Goal: Task Accomplishment & Management: Complete application form

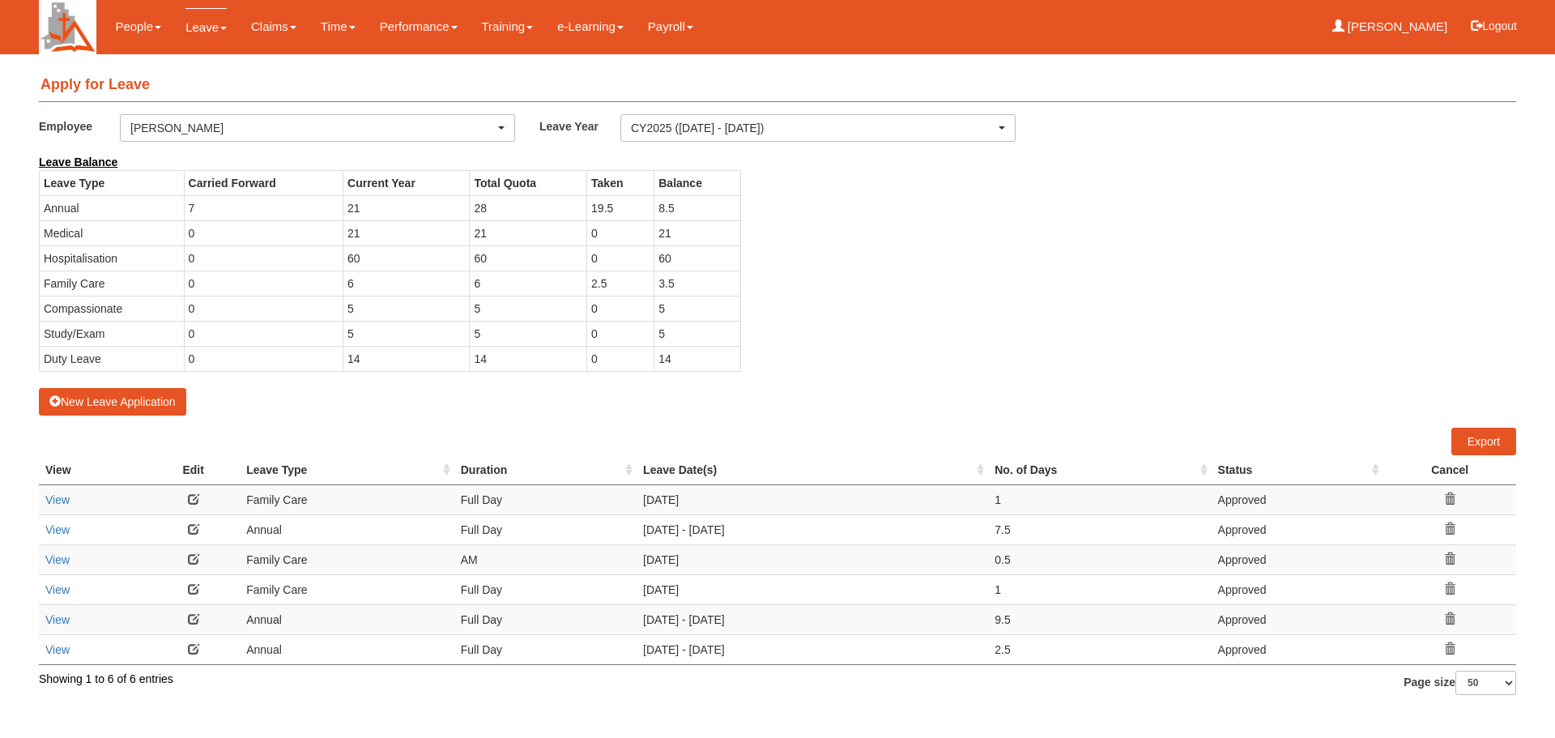
select select "50"
click at [140, 403] on button "New Leave Application" at bounding box center [112, 402] width 147 height 28
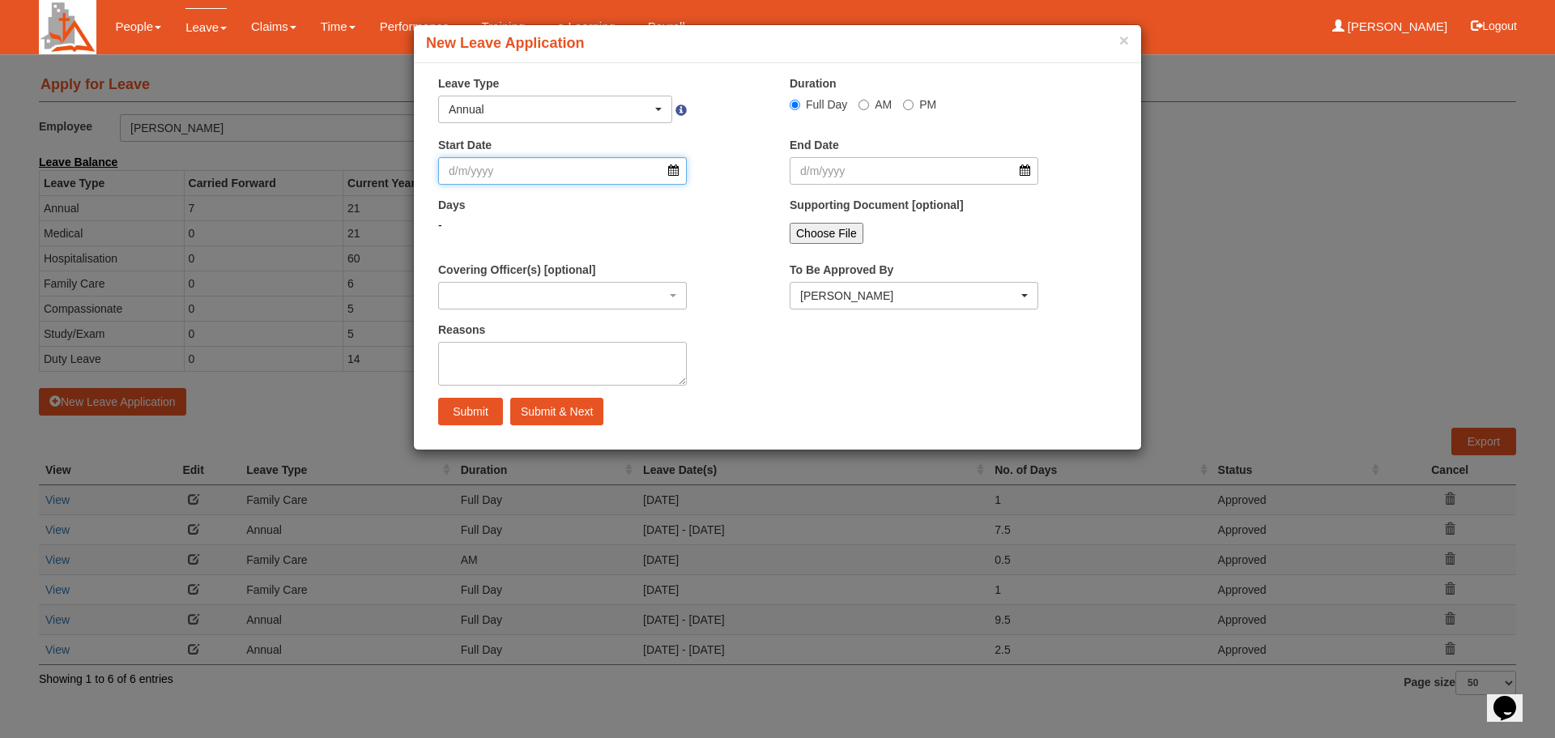
click at [676, 171] on input "Start Date" at bounding box center [562, 171] width 249 height 28
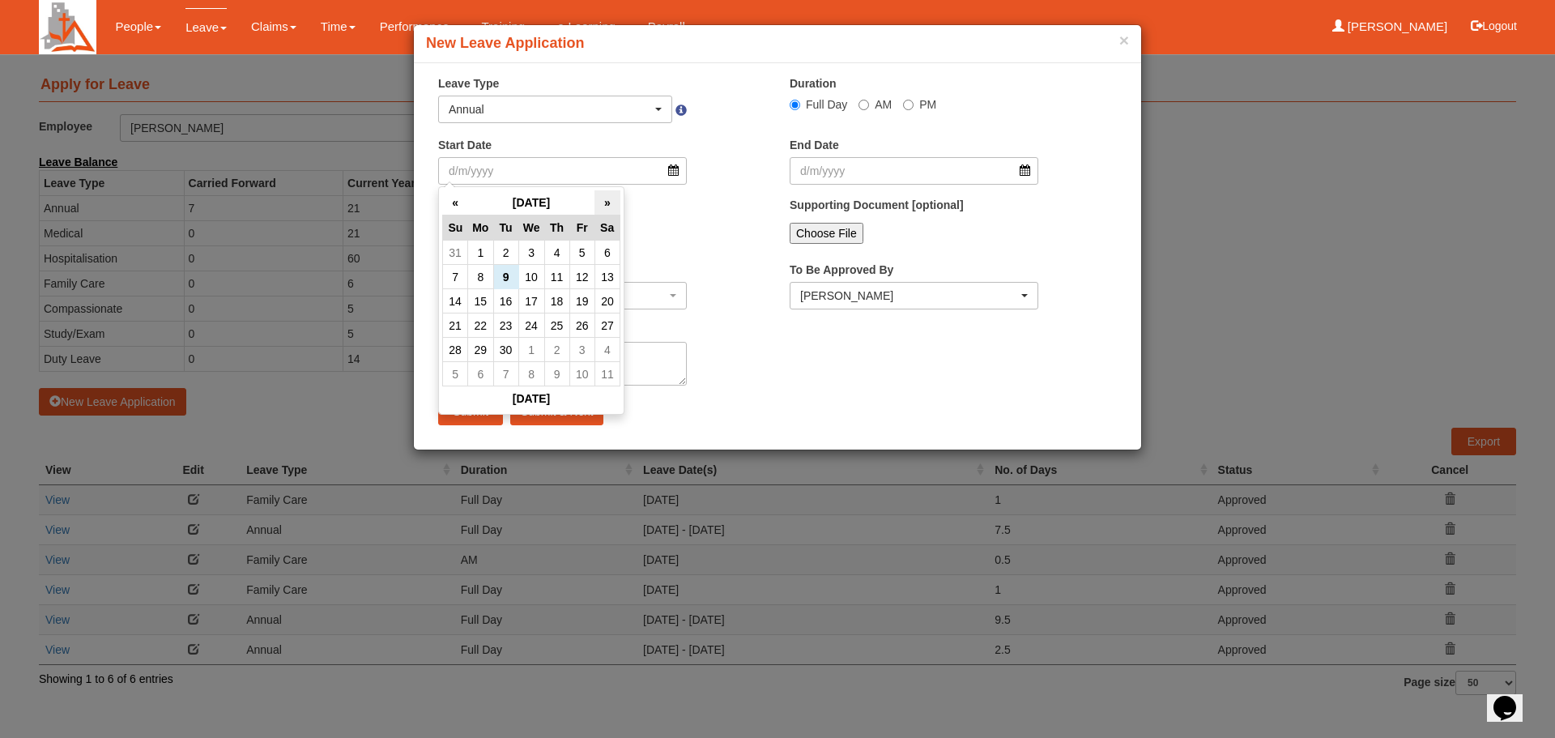
click at [604, 202] on th "»" at bounding box center [606, 202] width 25 height 25
click at [603, 326] on td "27" at bounding box center [606, 325] width 25 height 24
type input "[DATE]"
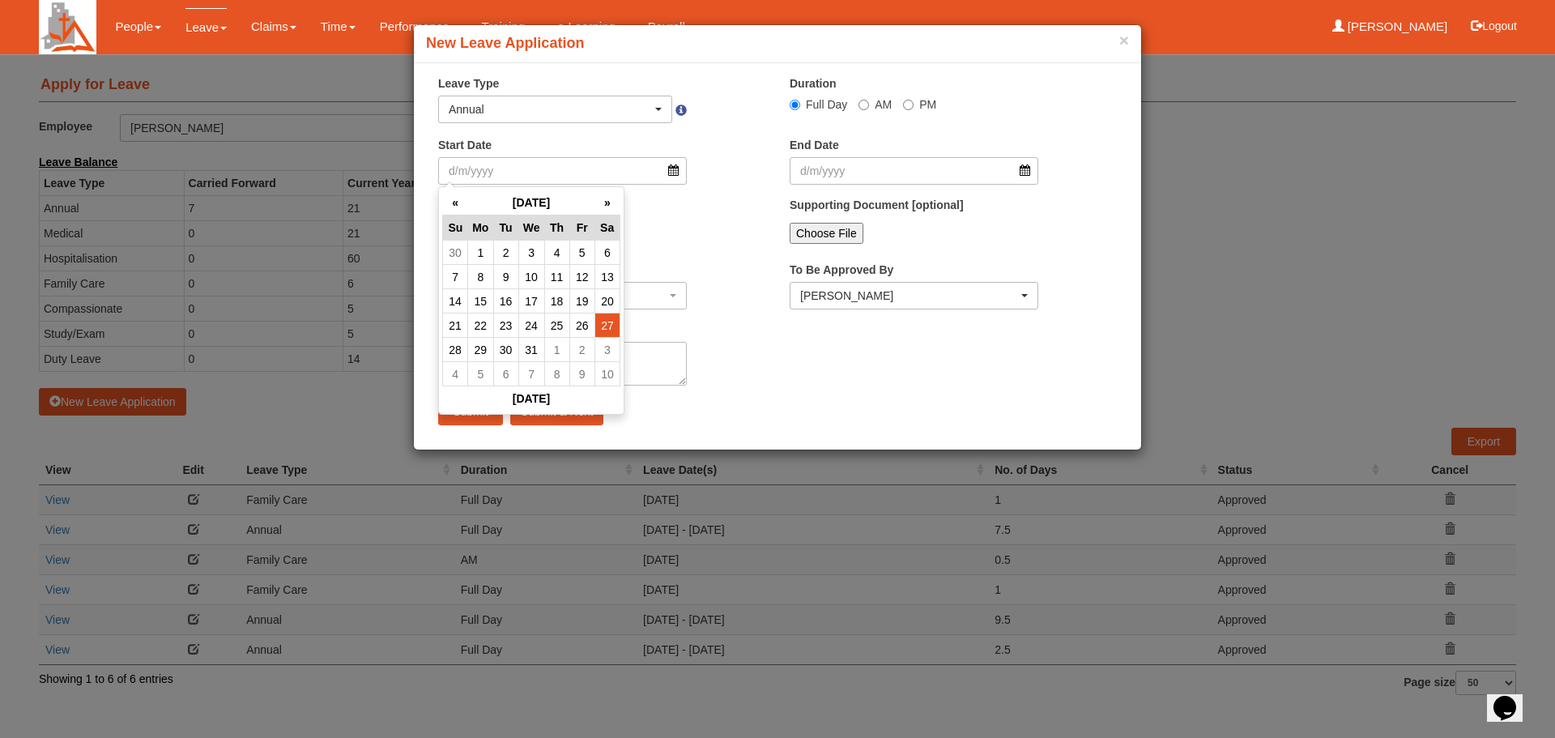
type input "[DATE]"
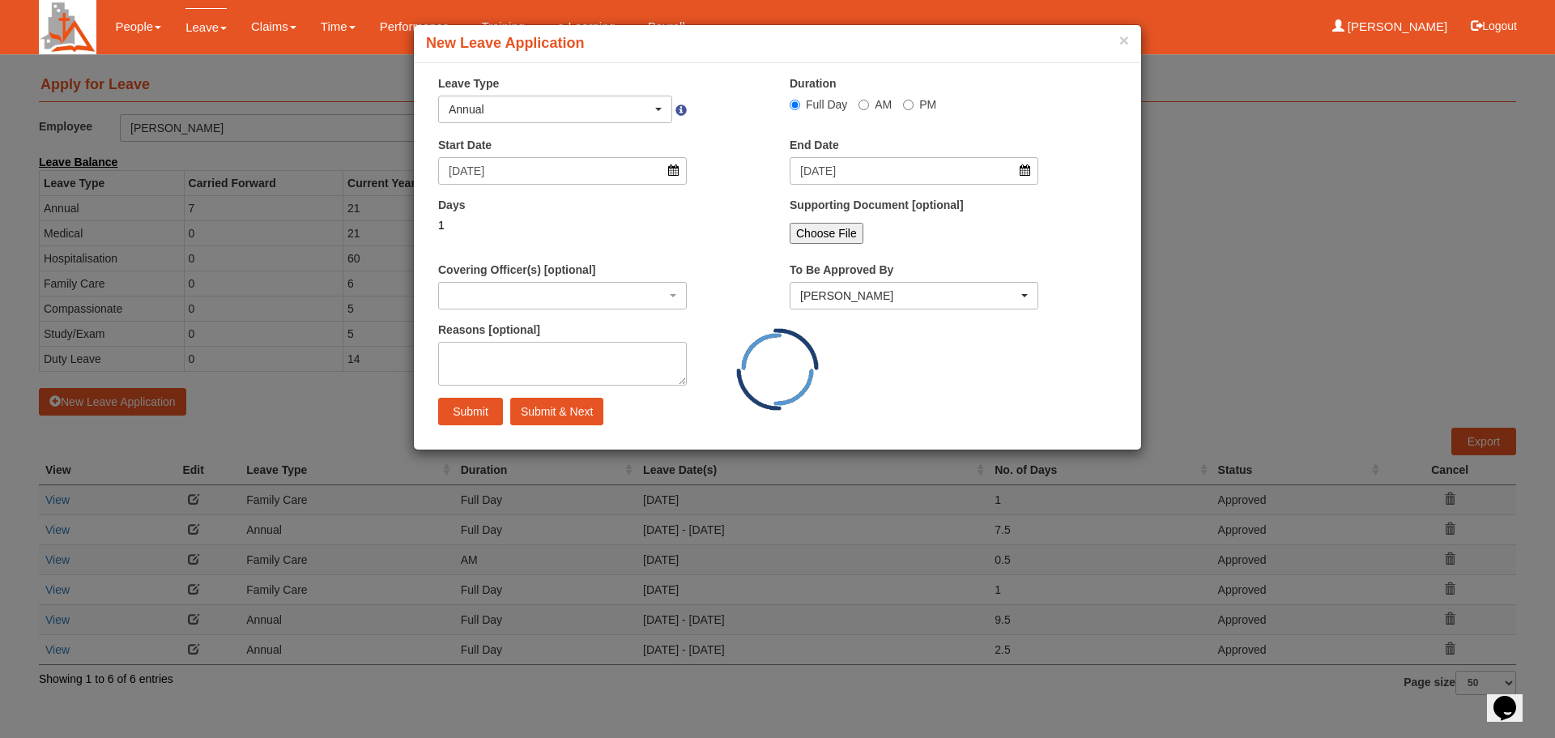
select select
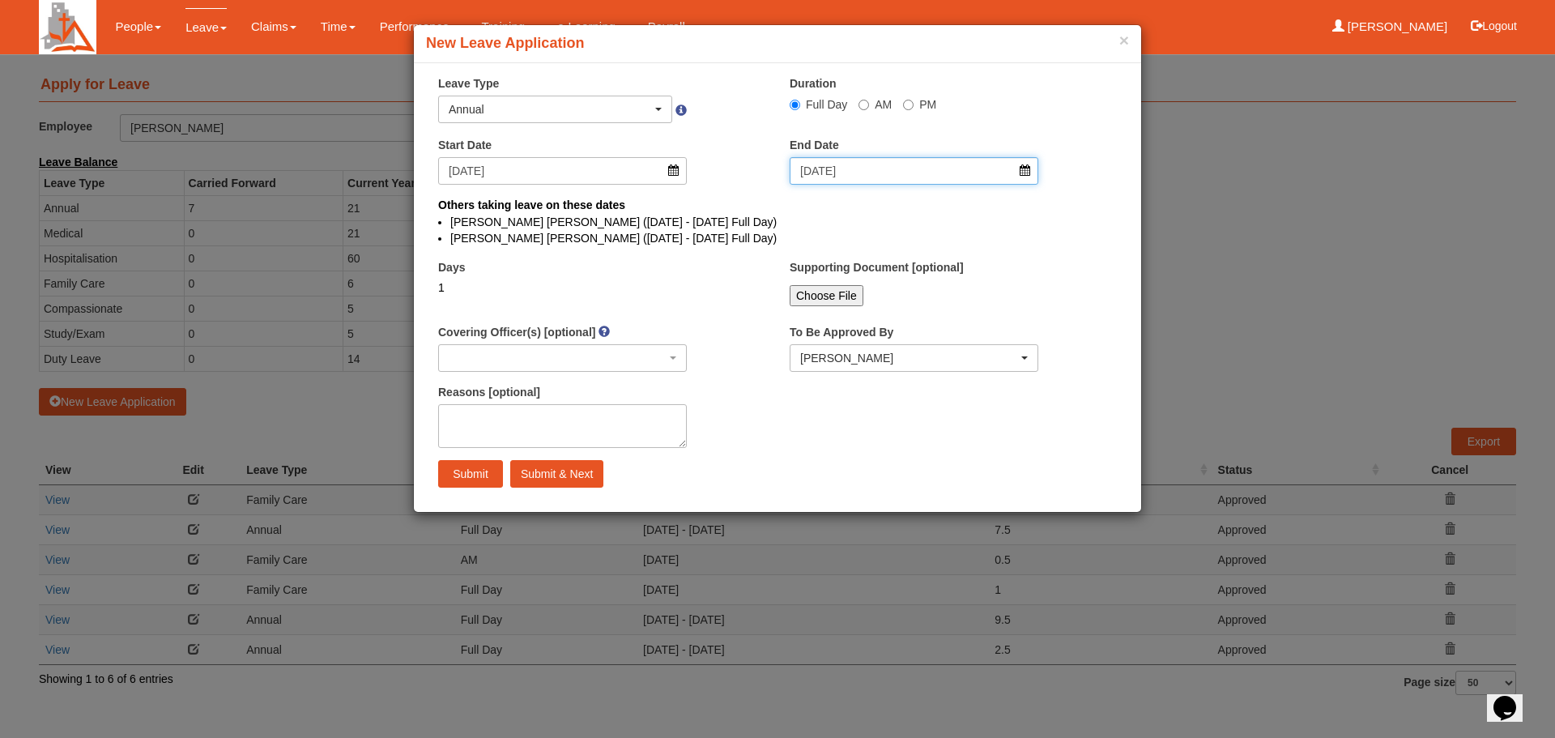
click at [1026, 171] on input "[DATE]" at bounding box center [914, 171] width 249 height 28
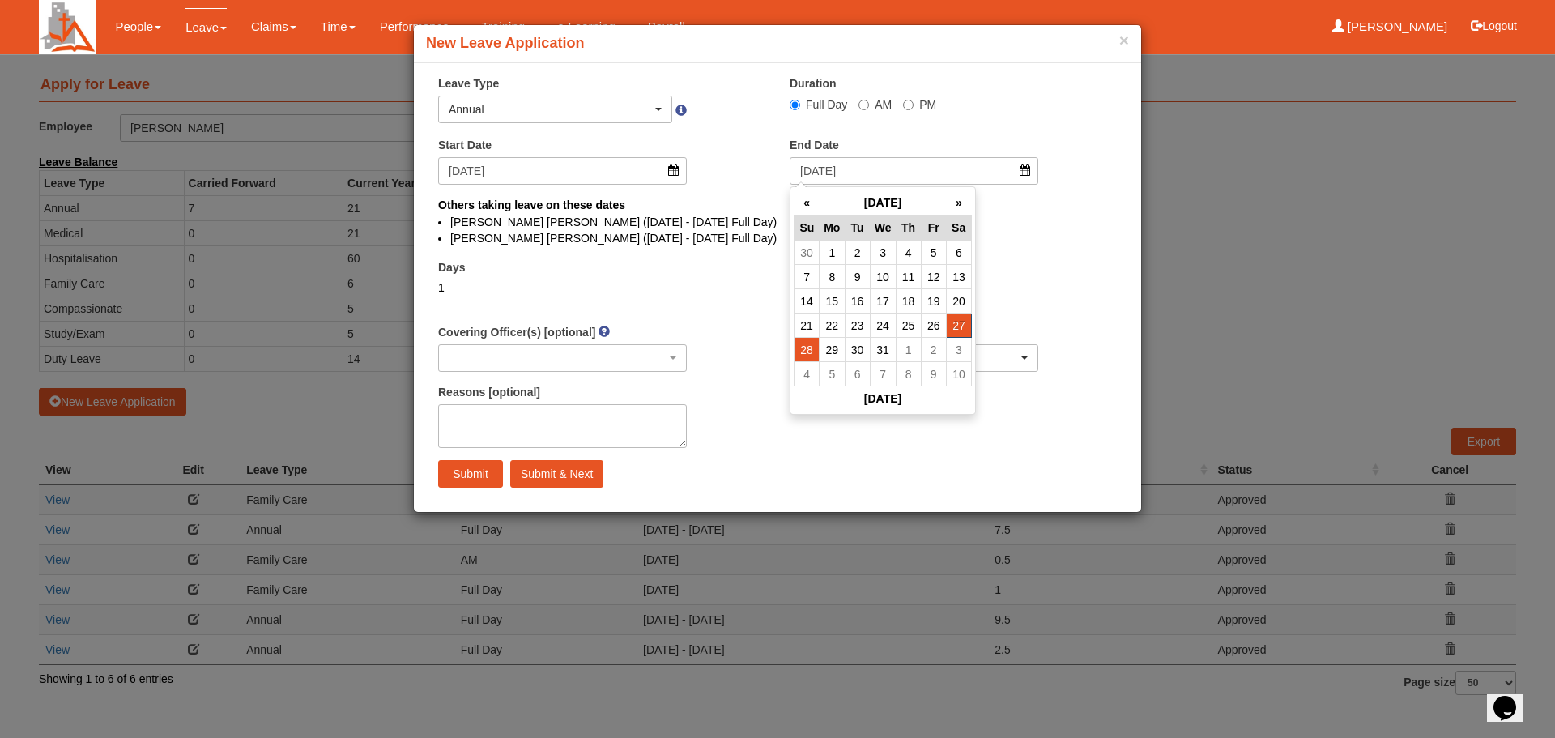
click at [809, 347] on td "28" at bounding box center [807, 350] width 25 height 24
type input "[DATE]"
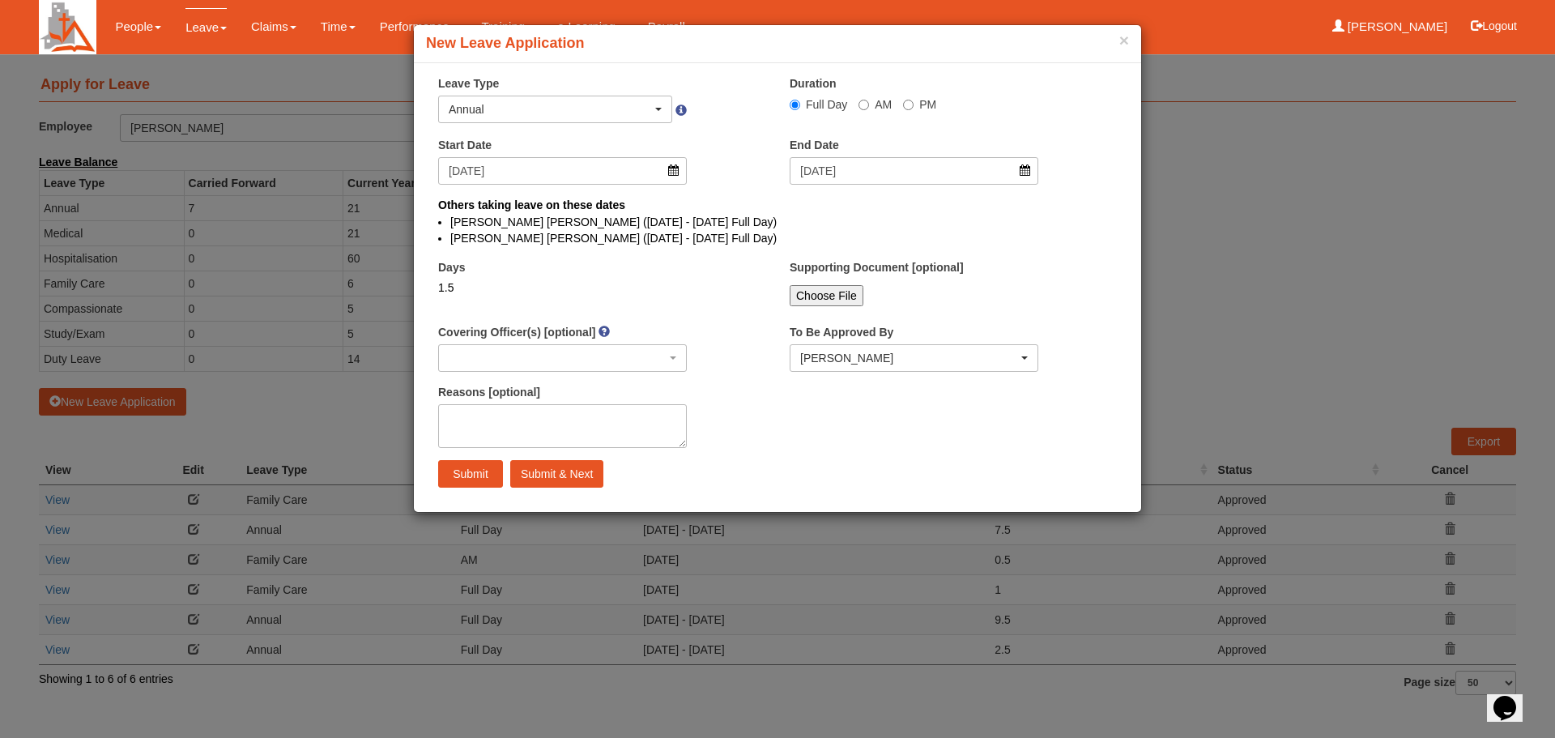
select select
click at [490, 427] on textarea "Reasons [optional]" at bounding box center [562, 426] width 249 height 44
click at [474, 478] on input "Submit" at bounding box center [470, 474] width 65 height 28
select select
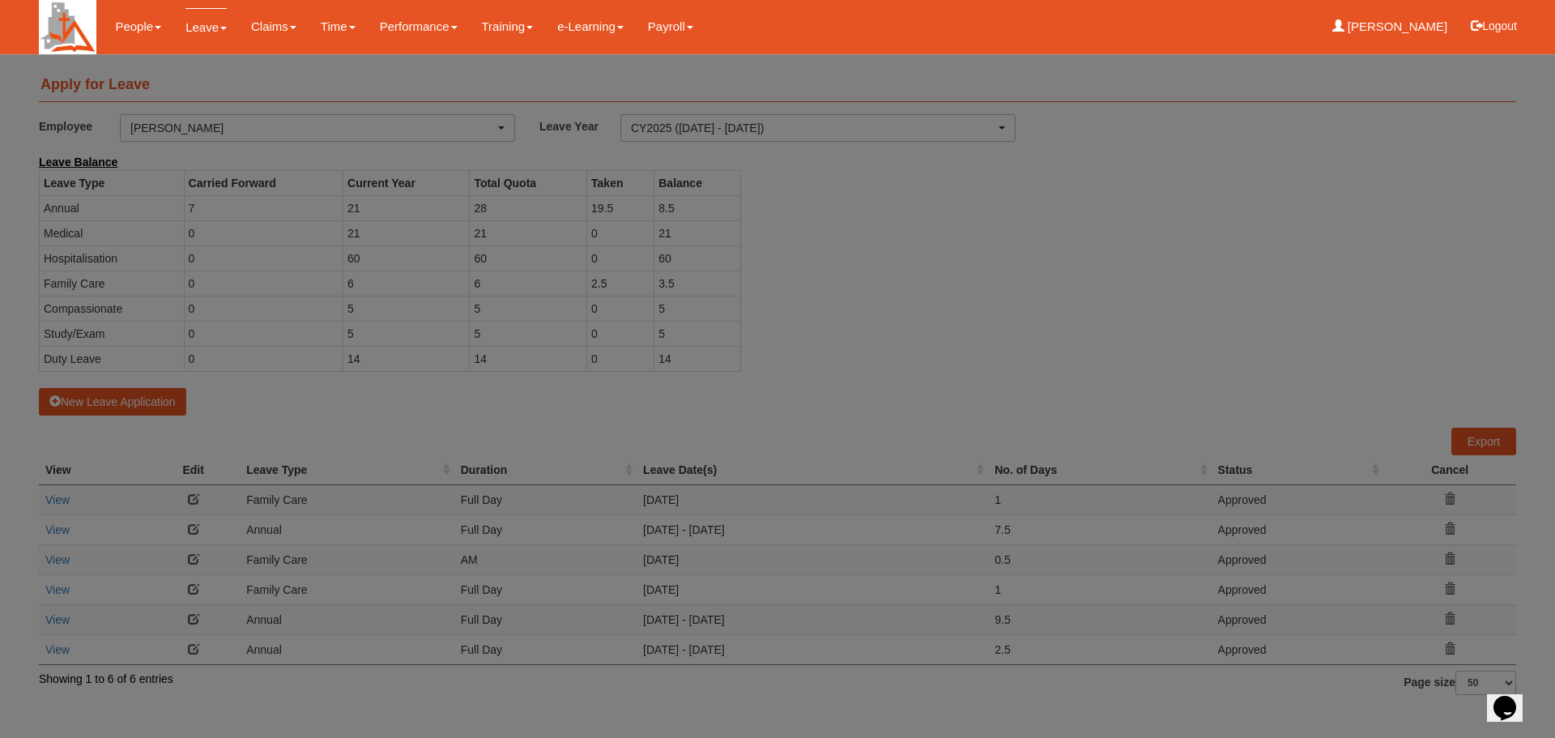
select select "50"
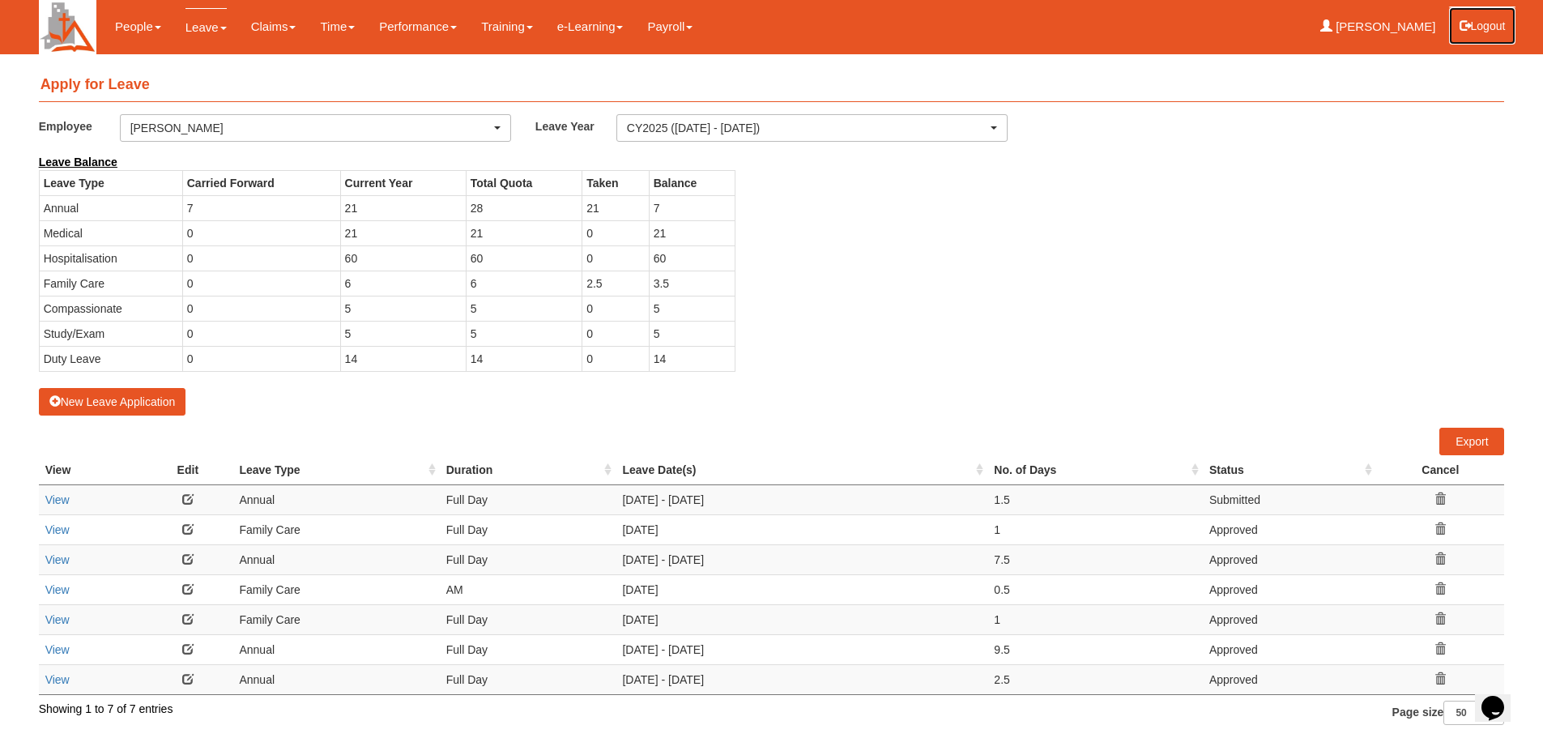
click at [1473, 35] on button "Logout" at bounding box center [1482, 25] width 69 height 39
